Goal: Information Seeking & Learning: Learn about a topic

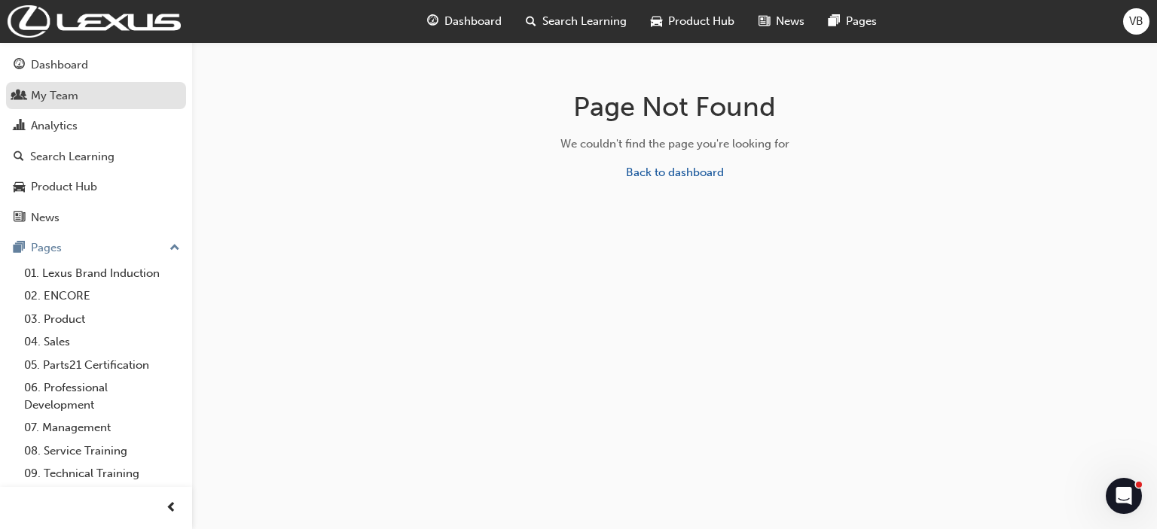
click at [36, 95] on div "My Team" at bounding box center [54, 95] width 47 height 17
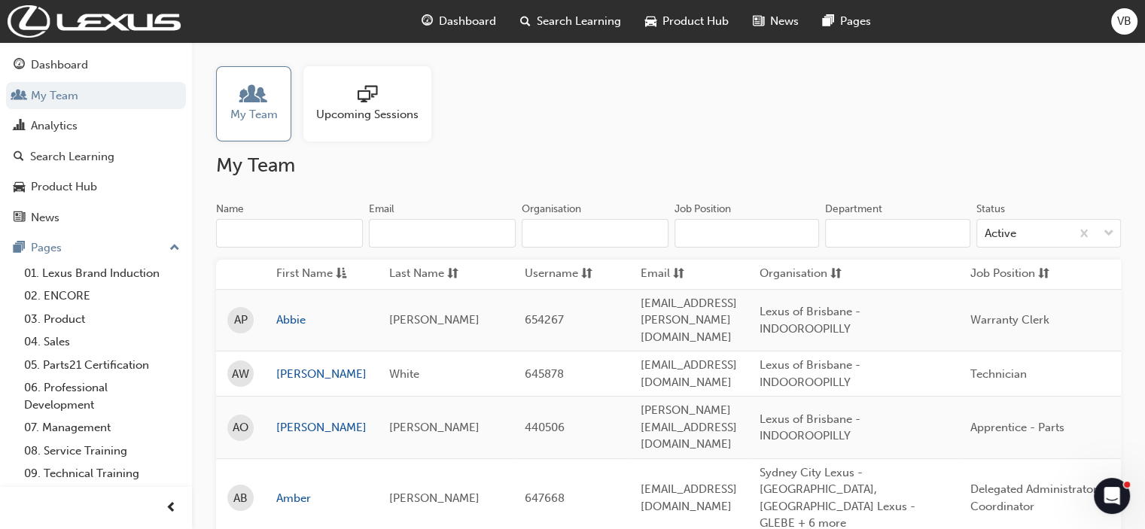
click at [364, 111] on span "Upcoming Sessions" at bounding box center [367, 114] width 102 height 17
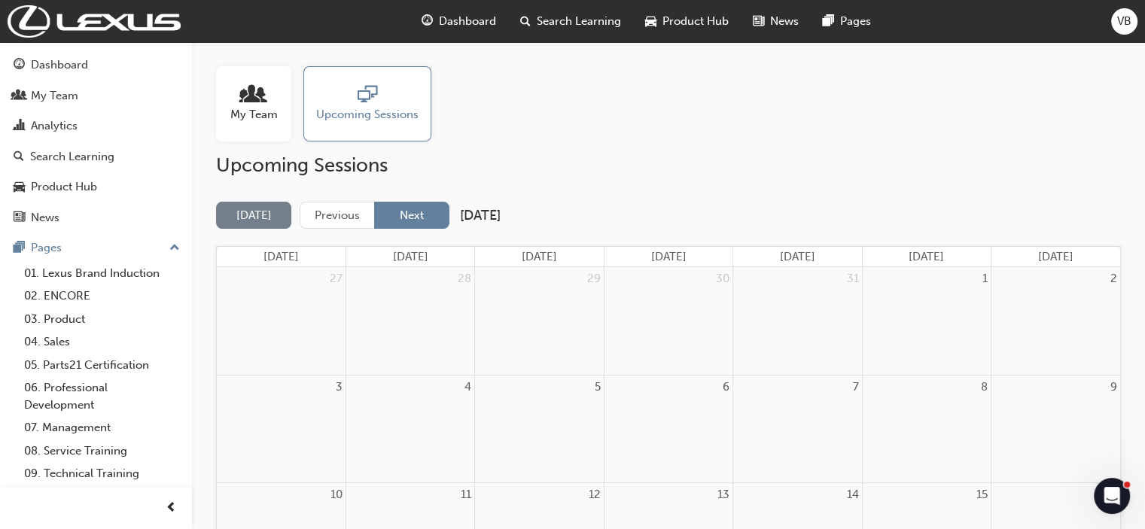
click at [428, 219] on button "Next" at bounding box center [411, 216] width 75 height 28
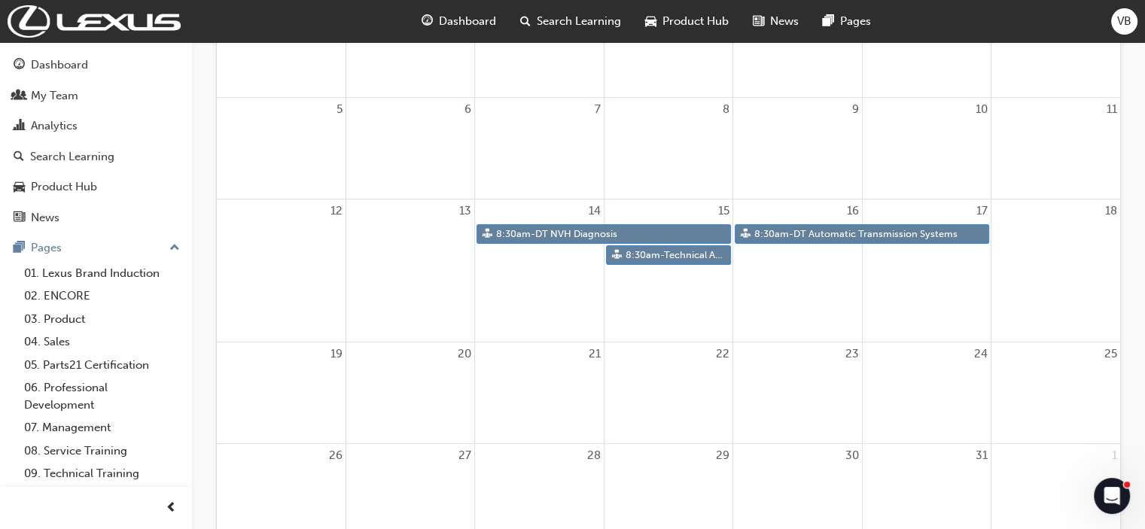
scroll to position [301, 0]
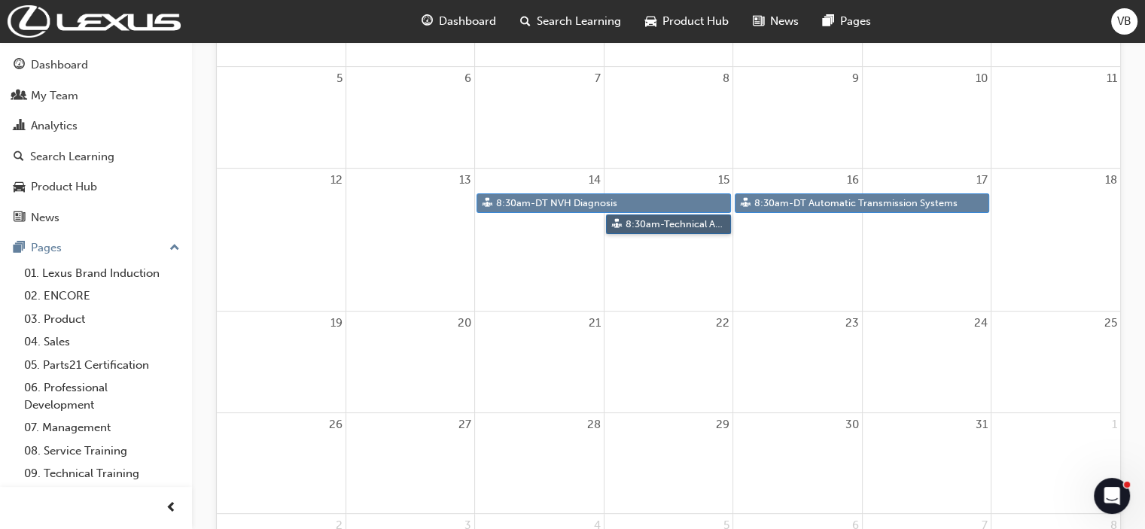
click at [681, 229] on link "8:30am - Technical Advisor Training" at bounding box center [668, 225] width 125 height 20
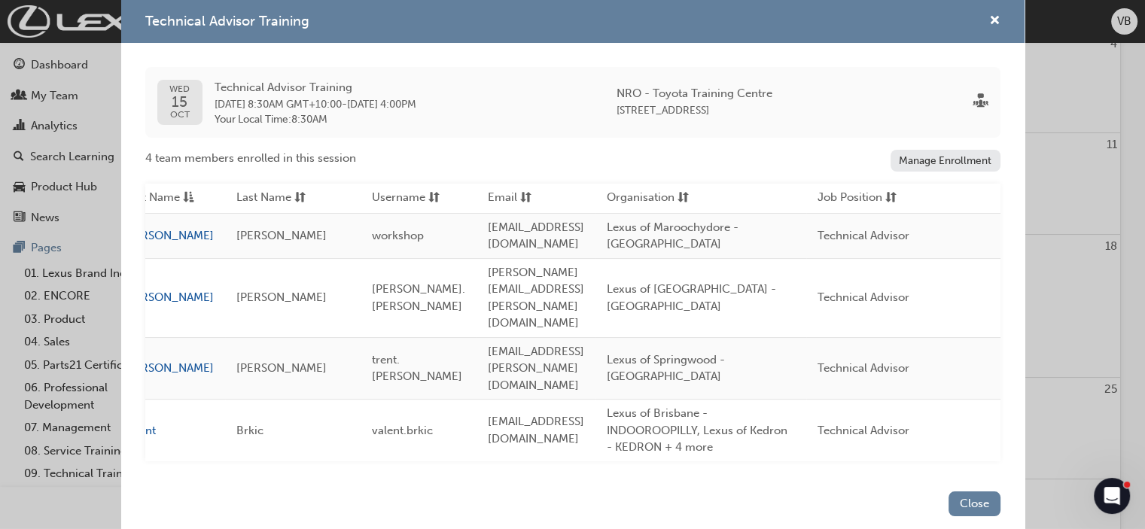
scroll to position [0, 0]
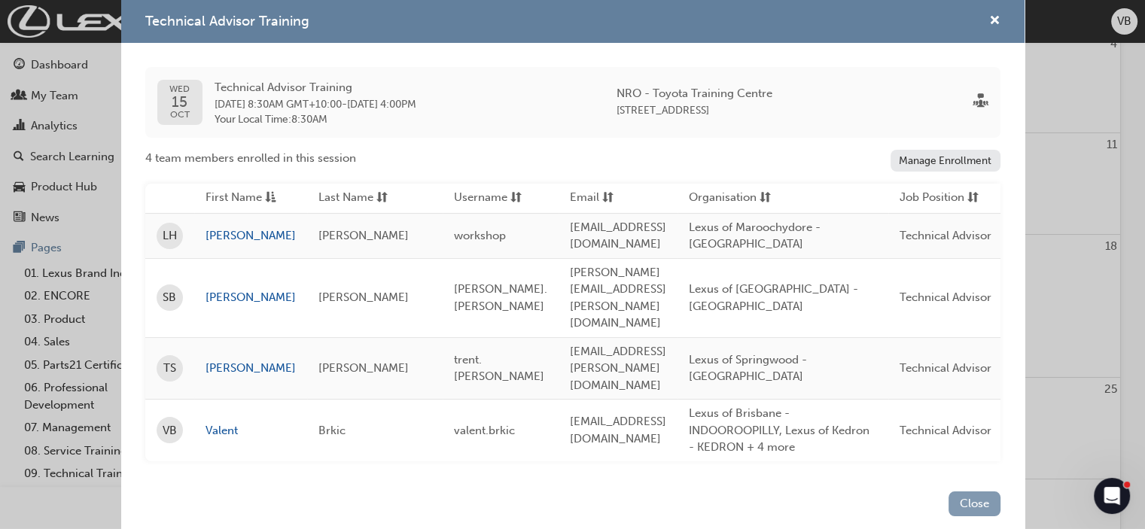
click at [970, 492] on button "Close" at bounding box center [975, 504] width 52 height 25
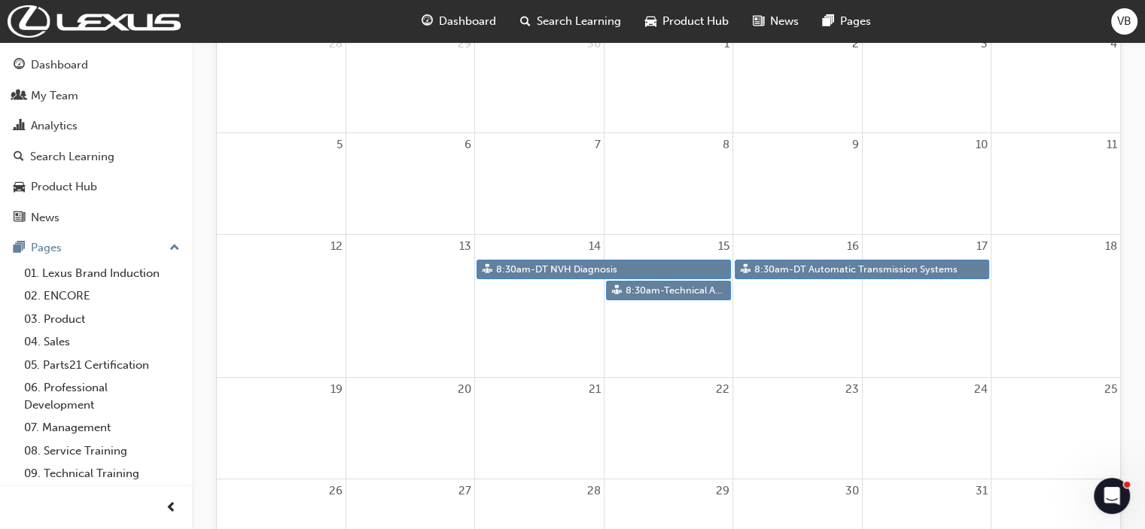
click at [529, 18] on span "search-icon" at bounding box center [525, 21] width 11 height 19
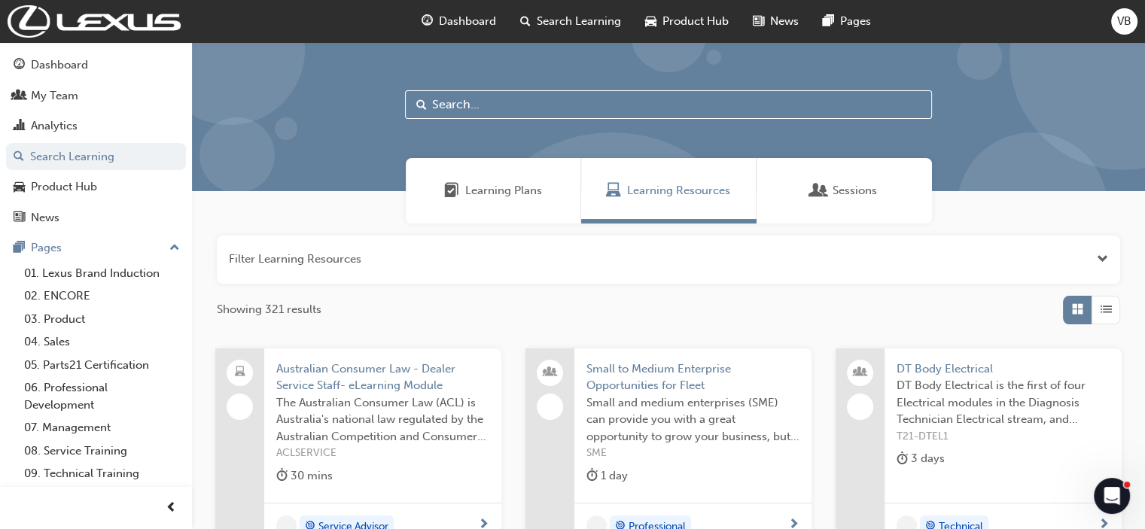
click at [527, 114] on input "text" at bounding box center [668, 104] width 527 height 29
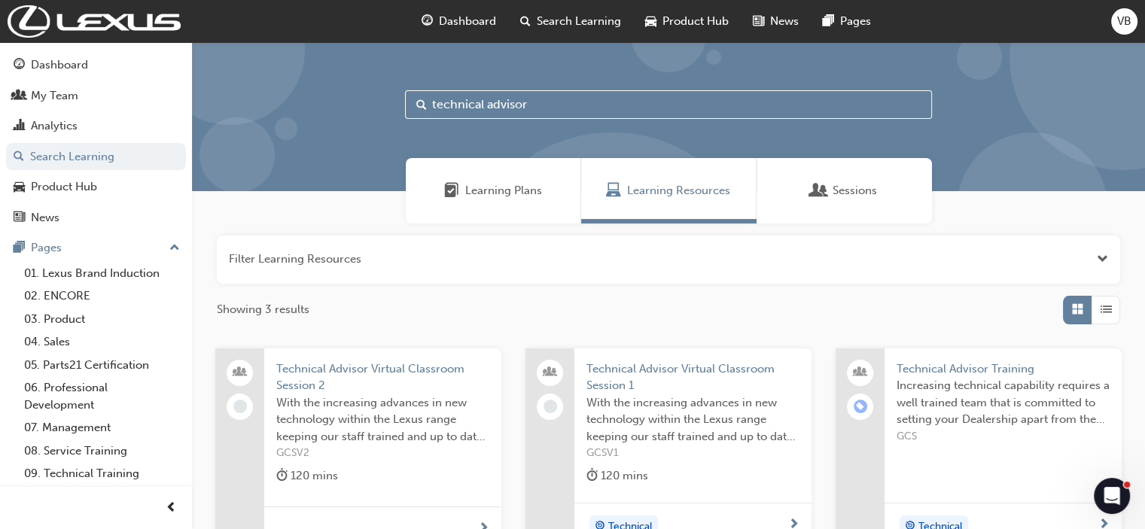
scroll to position [151, 0]
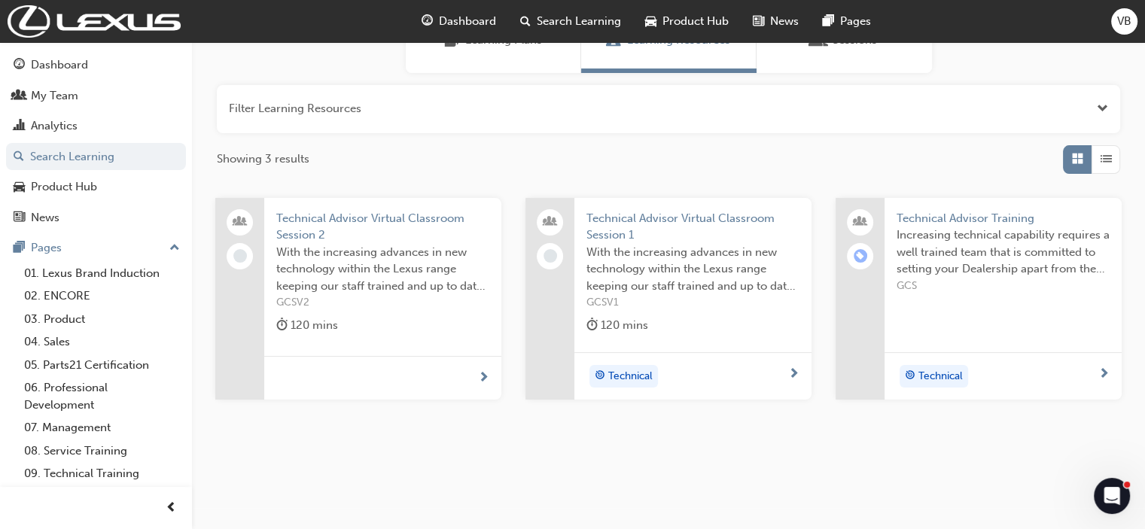
type input "technical advisor"
click at [941, 218] on span "Technical Advisor Training" at bounding box center [1003, 218] width 213 height 17
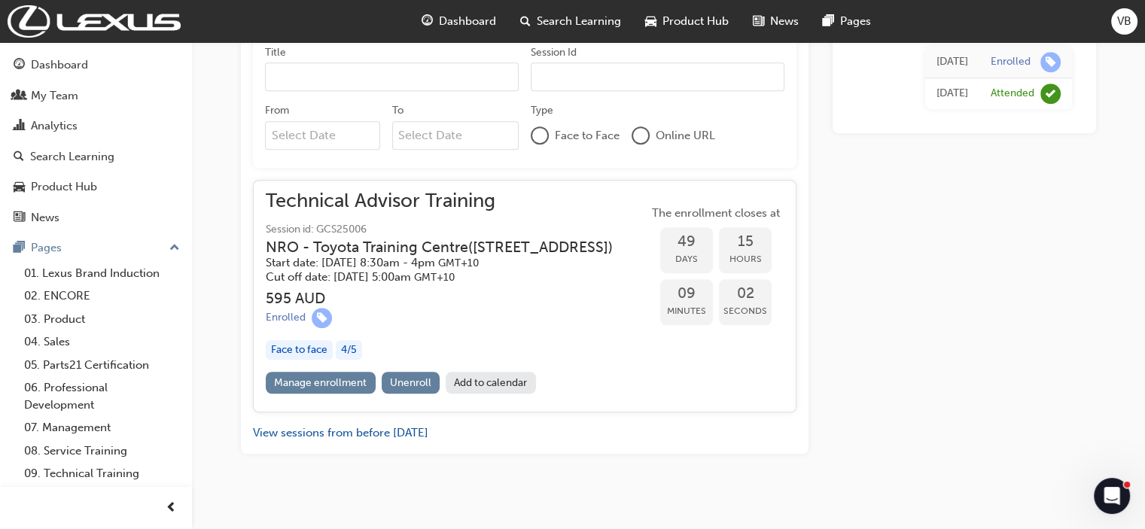
scroll to position [974, 0]
